Goal: Navigation & Orientation: Find specific page/section

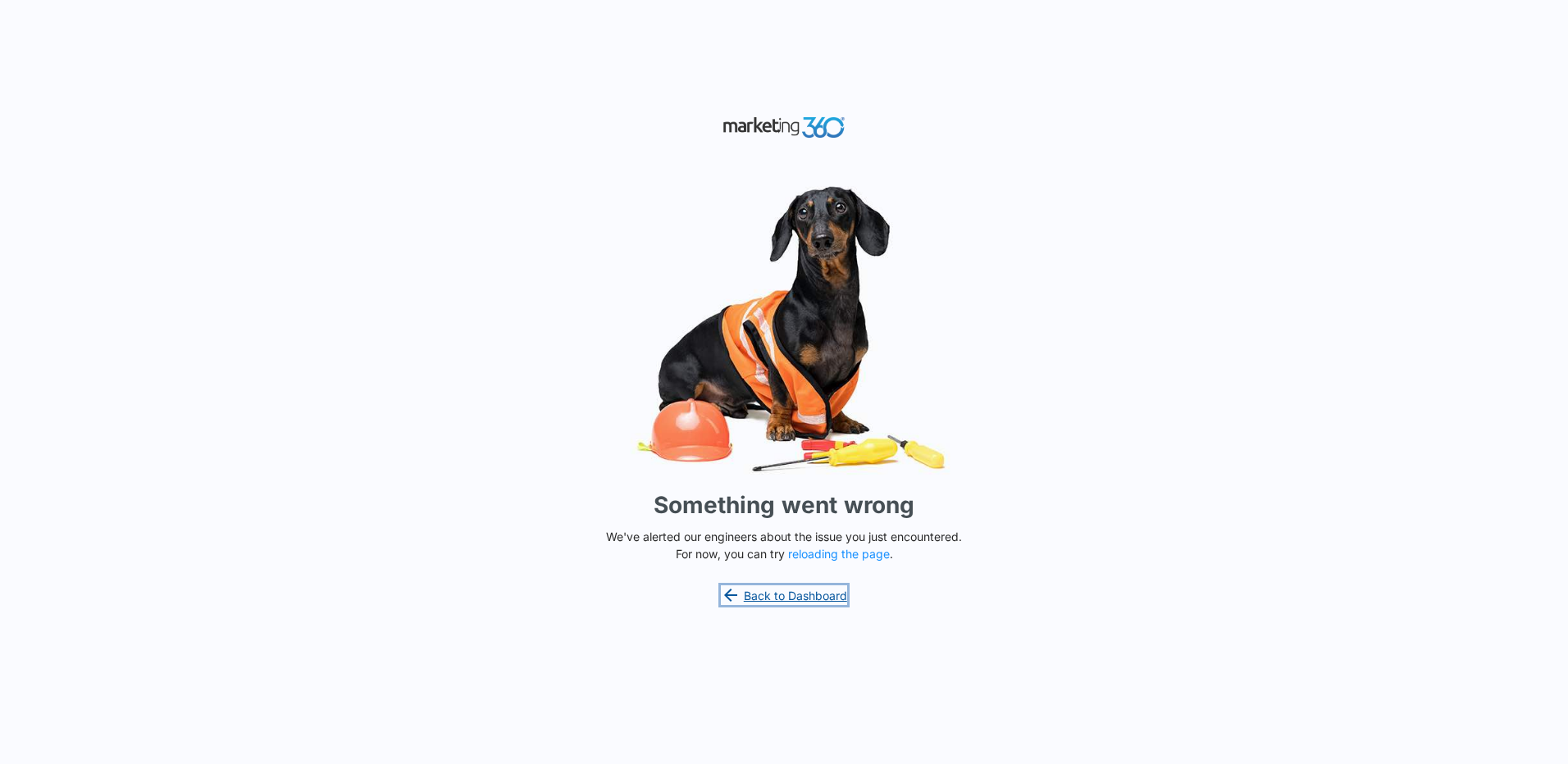
click at [807, 595] on link "Back to Dashboard" at bounding box center [784, 594] width 126 height 19
